Goal: Browse casually: Explore the website without a specific task or goal

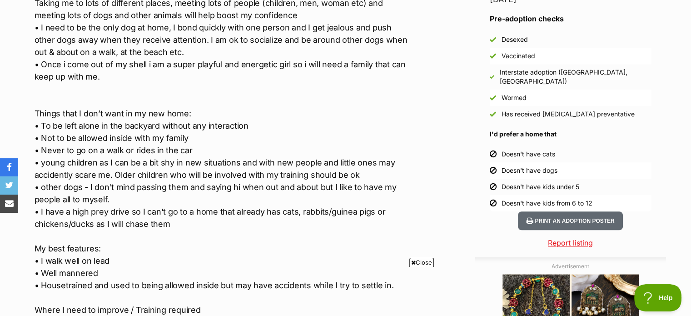
scroll to position [817, 0]
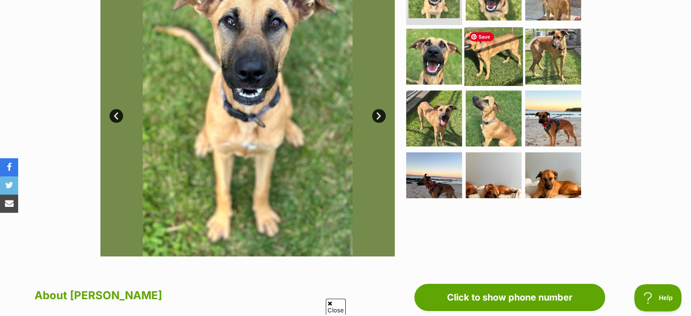
click at [495, 57] on img at bounding box center [493, 56] width 59 height 59
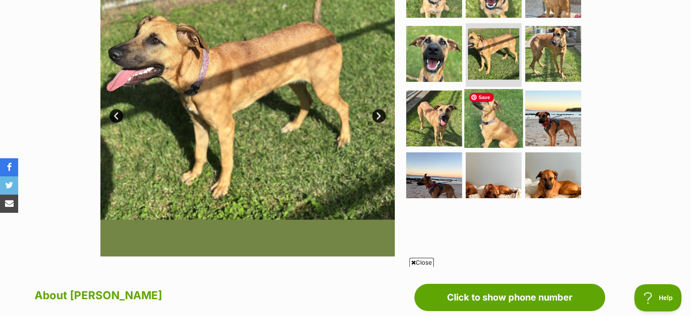
click at [499, 120] on img at bounding box center [493, 118] width 59 height 59
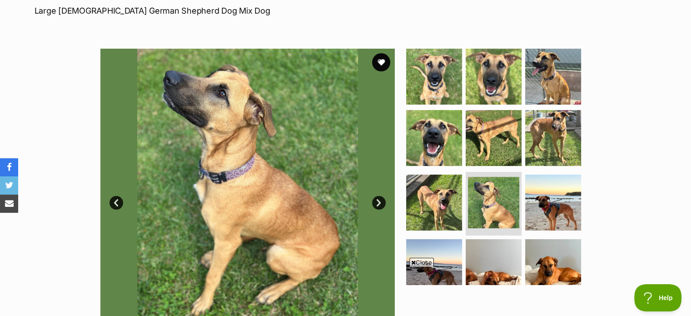
scroll to position [136, 0]
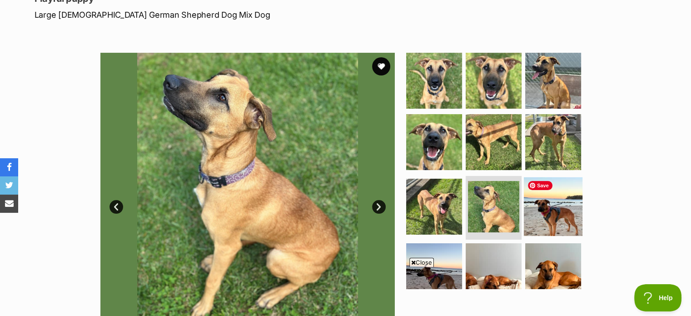
click at [551, 205] on img at bounding box center [553, 206] width 59 height 59
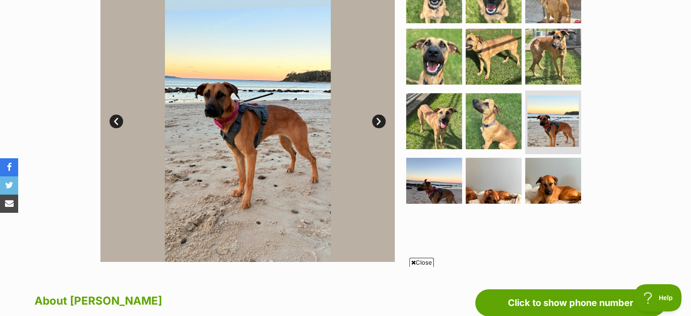
scroll to position [227, 0]
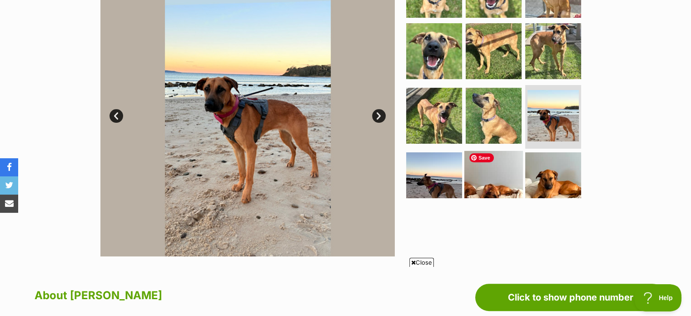
click at [500, 171] on img at bounding box center [493, 180] width 59 height 59
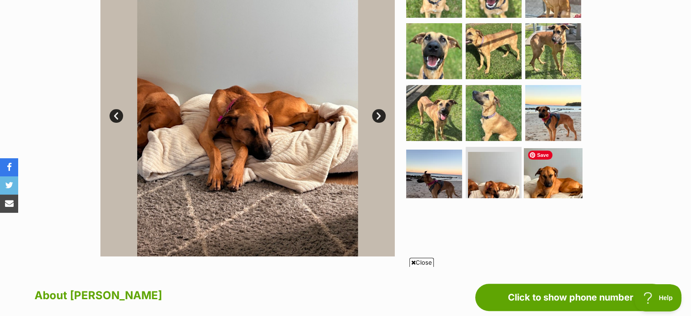
click at [547, 176] on img at bounding box center [553, 177] width 59 height 59
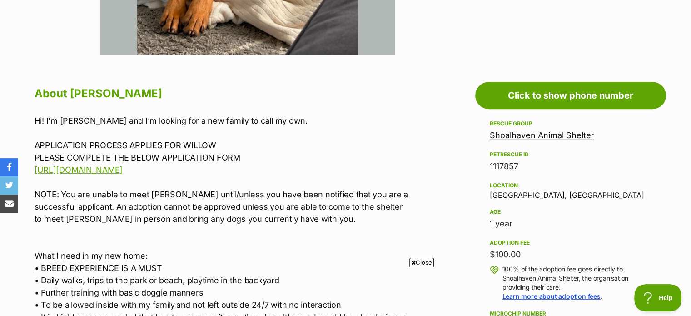
scroll to position [545, 0]
